Goal: Task Accomplishment & Management: Manage account settings

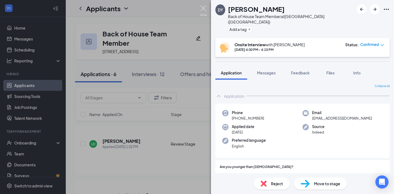
click at [204, 7] on img at bounding box center [203, 10] width 7 height 11
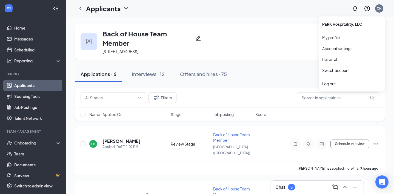
click at [377, 8] on div "CN" at bounding box center [378, 8] width 5 height 5
click at [330, 82] on div "Log out" at bounding box center [351, 83] width 59 height 5
